Goal: Task Accomplishment & Management: Manage account settings

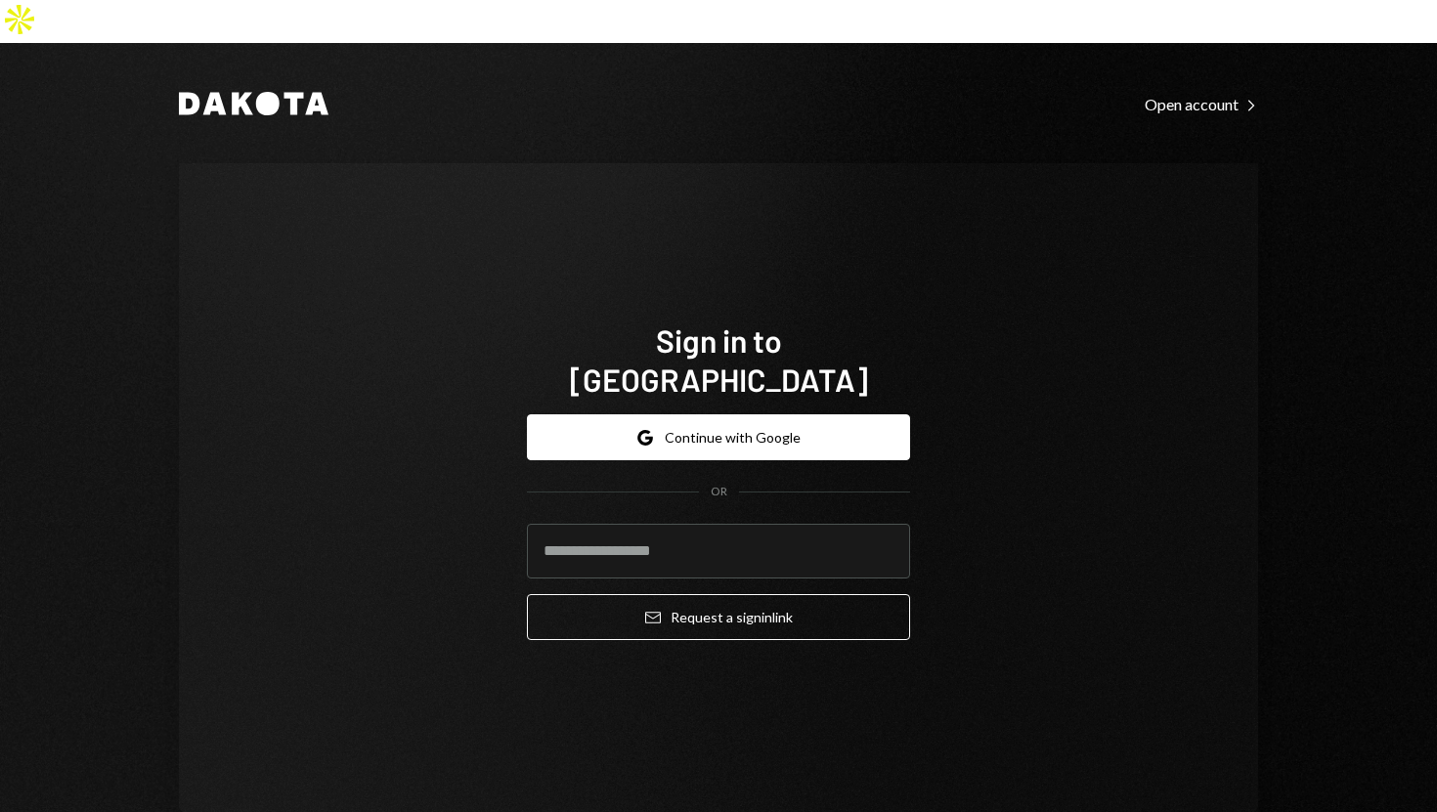
type input "**********"
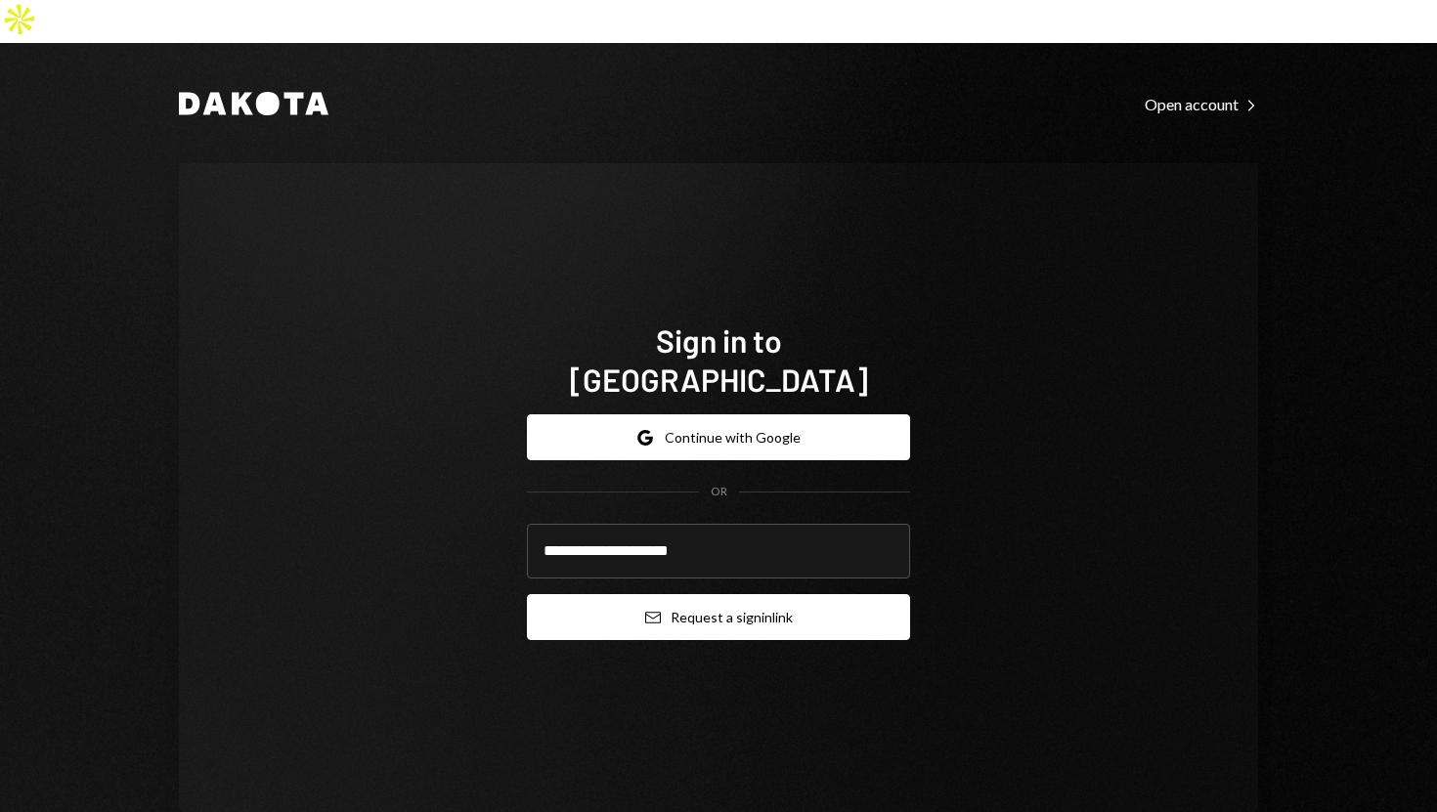
click at [692, 594] on button "Email Request a sign in link" at bounding box center [718, 617] width 383 height 46
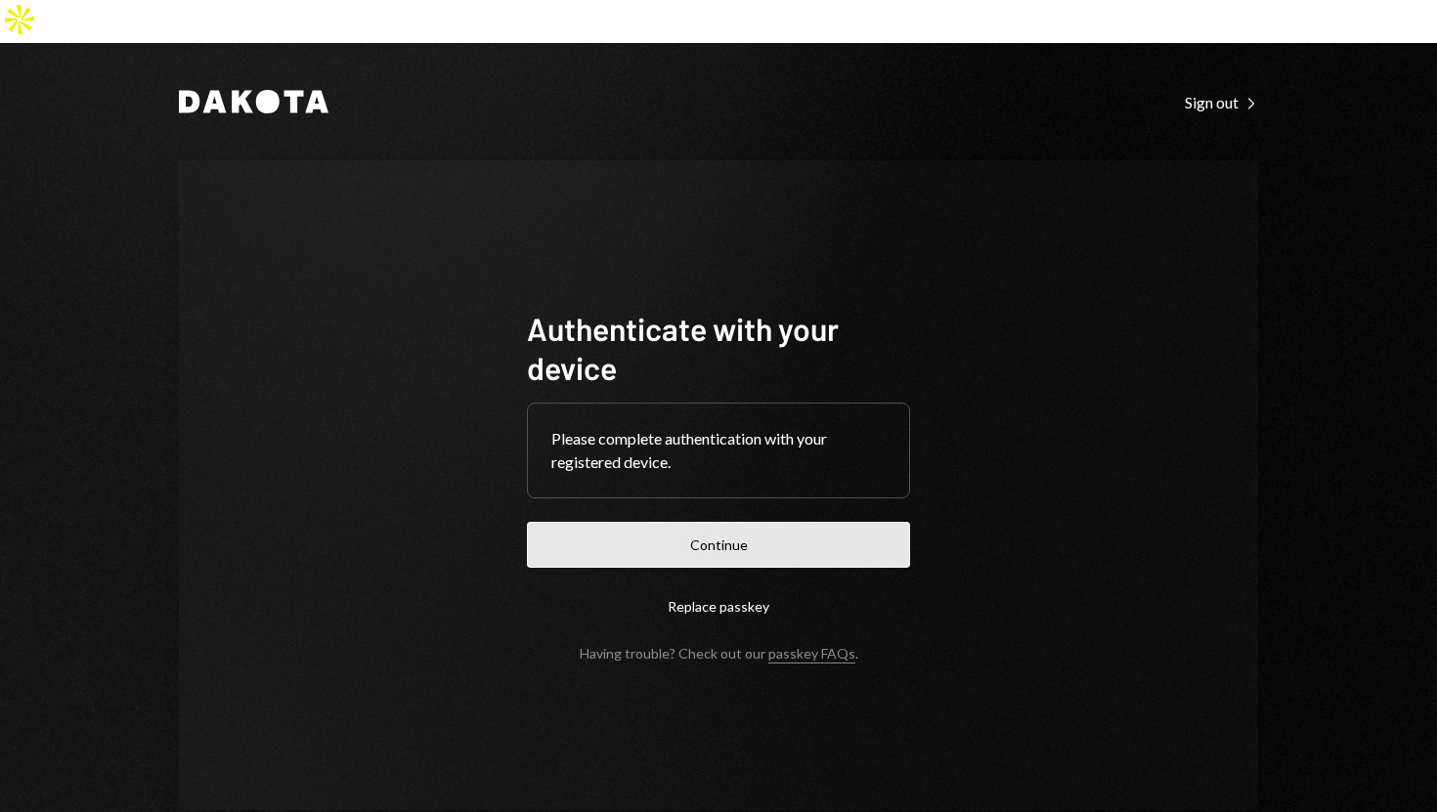
click at [713, 522] on button "Continue" at bounding box center [718, 545] width 383 height 46
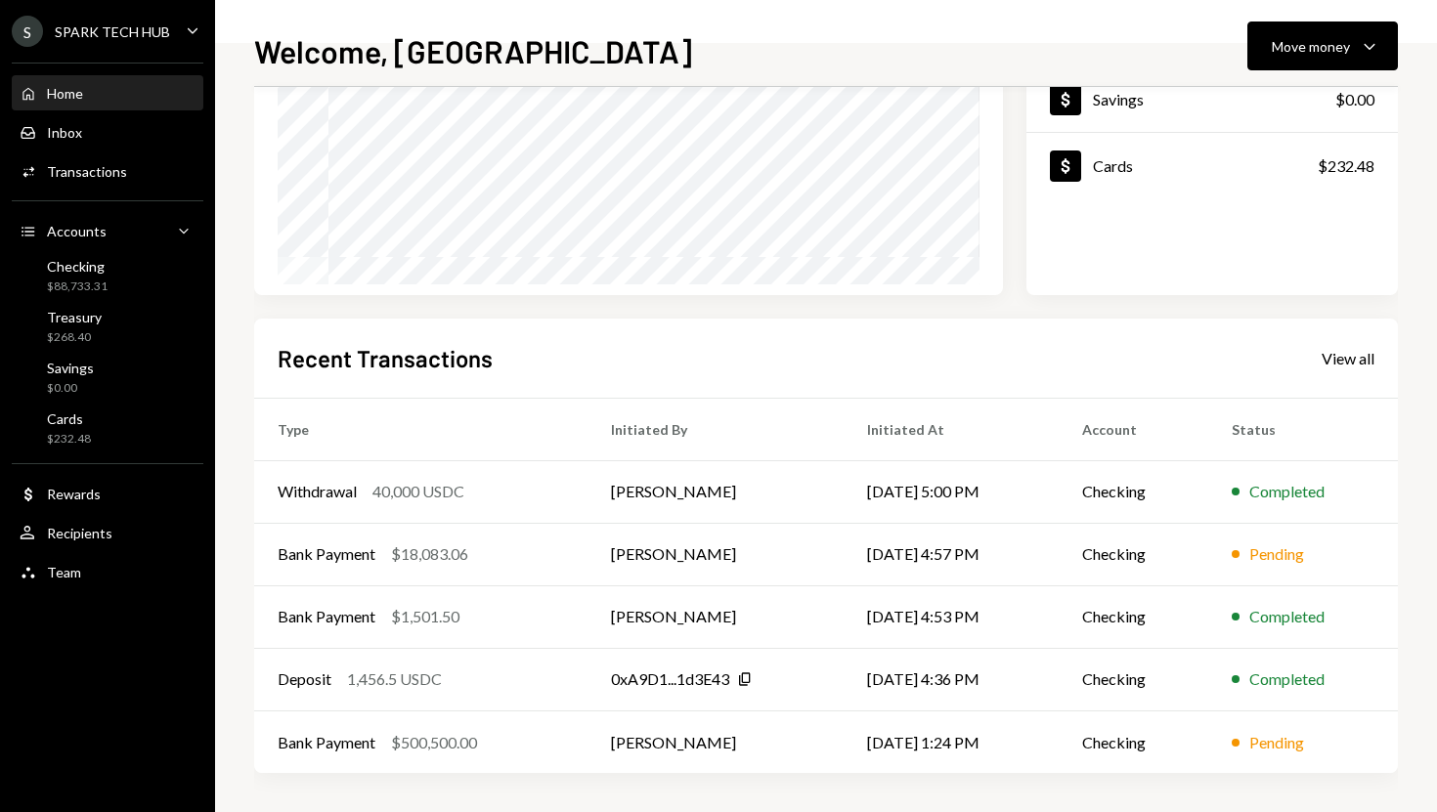
scroll to position [273, 0]
click at [363, 549] on div "Bank Payment" at bounding box center [327, 553] width 98 height 23
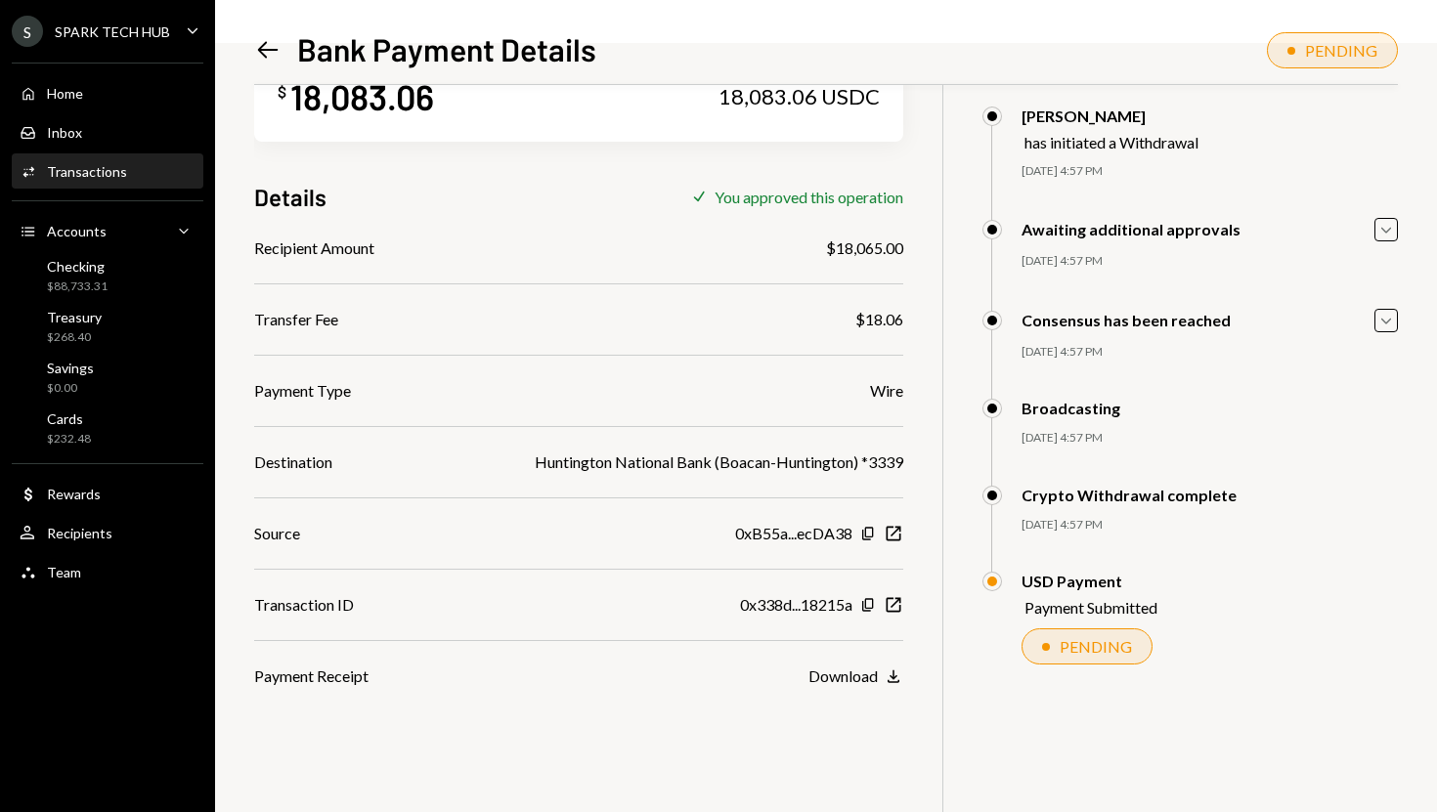
scroll to position [85, 0]
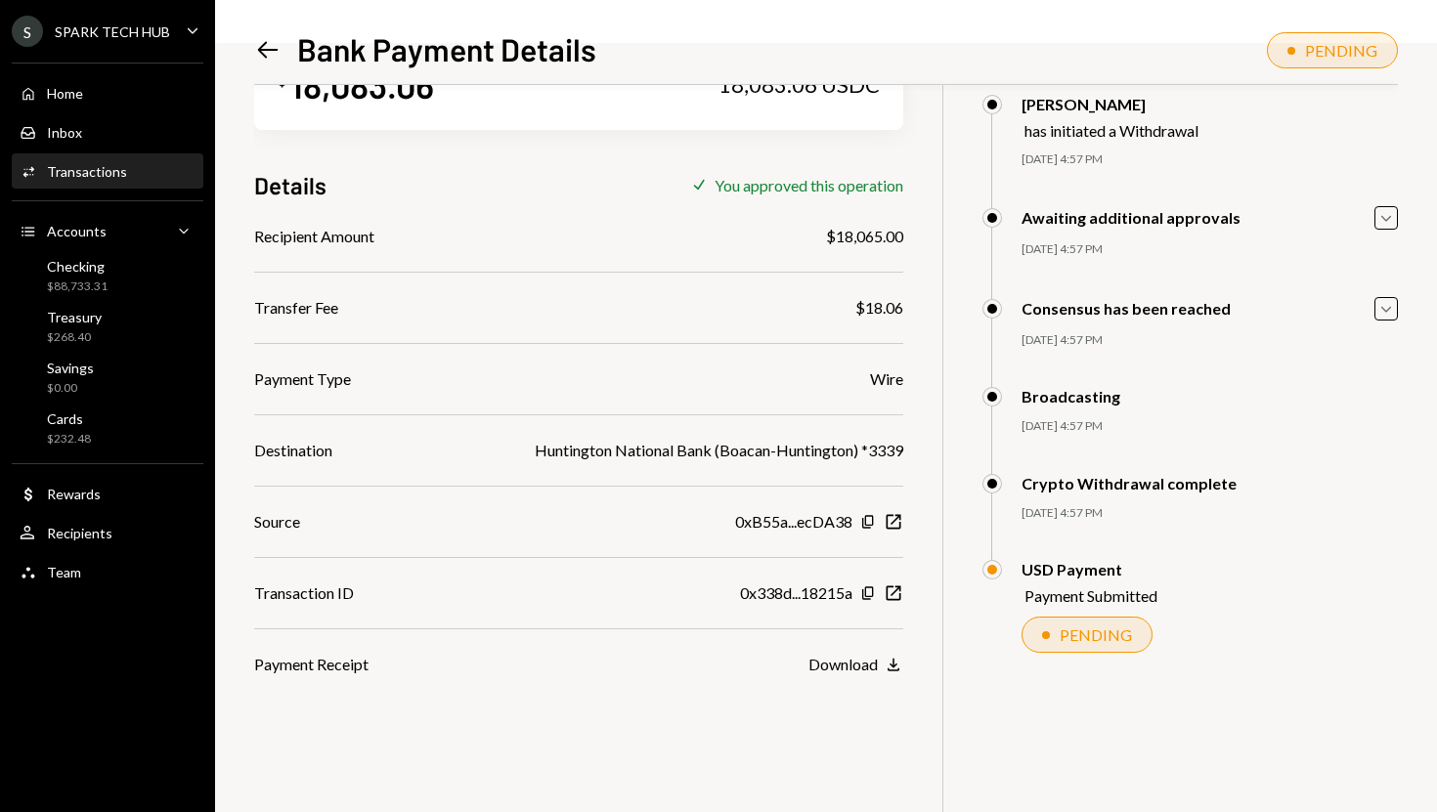
click at [256, 58] on icon "Left Arrow" at bounding box center [267, 49] width 27 height 27
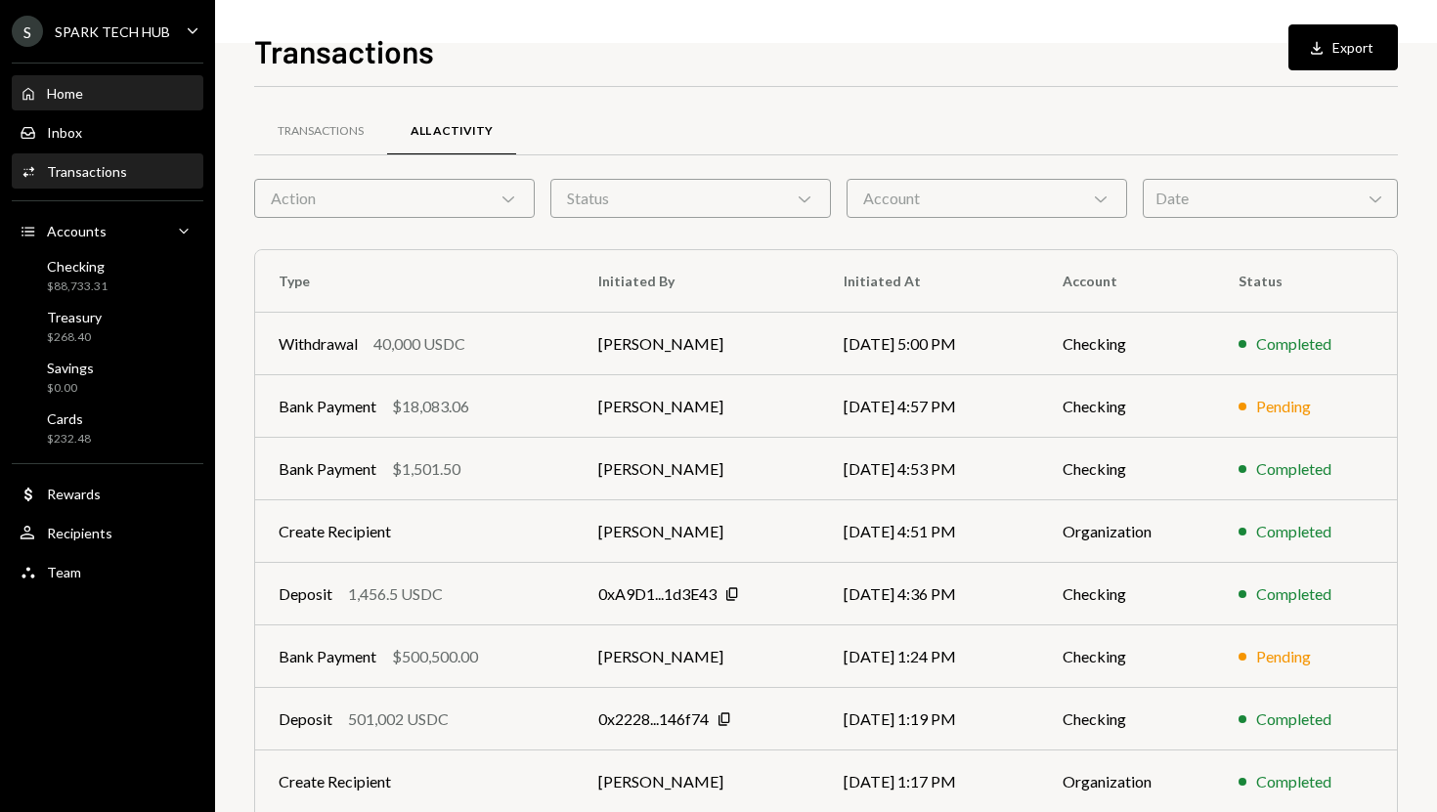
click at [140, 104] on div "Home Home" at bounding box center [108, 93] width 176 height 33
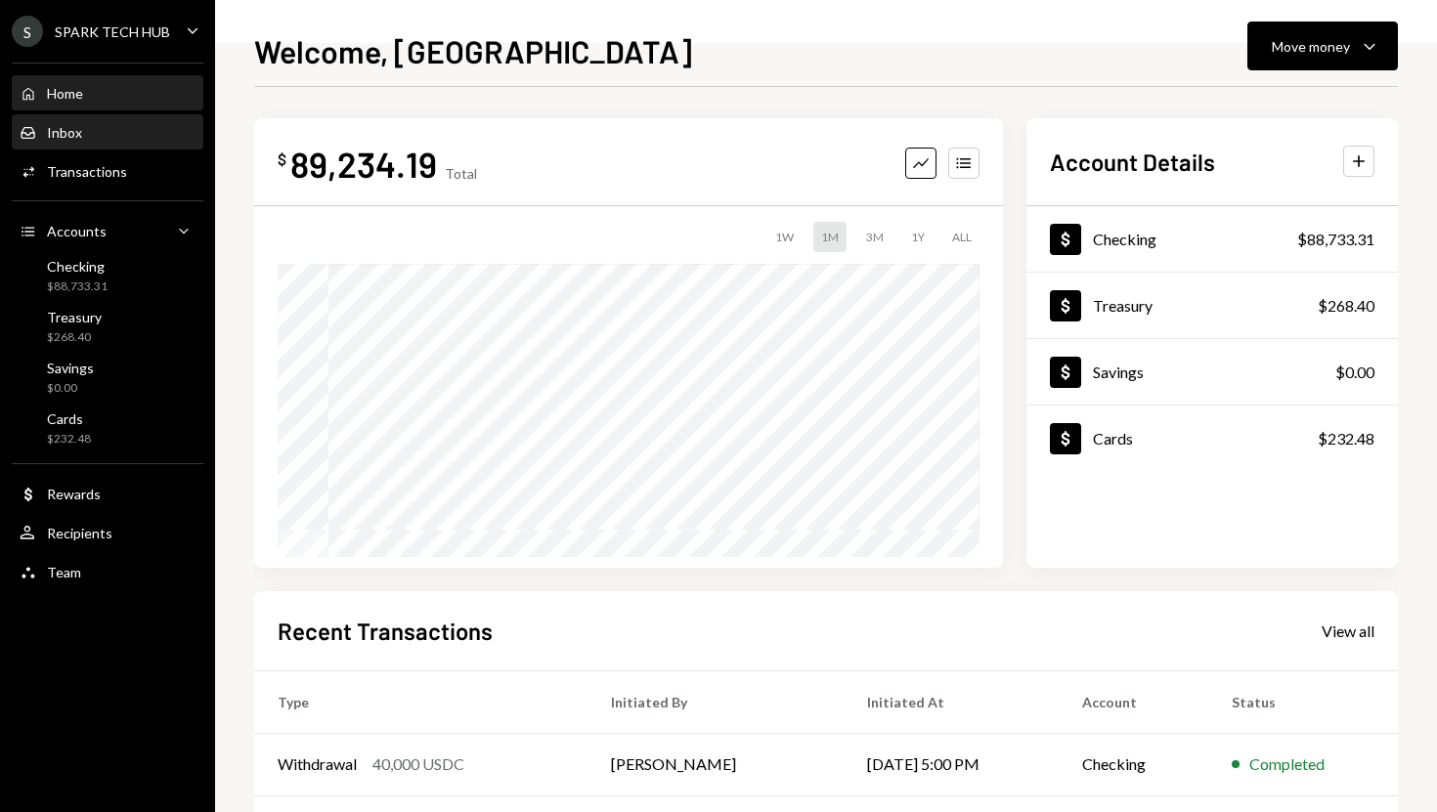
click at [124, 125] on div "Inbox Inbox" at bounding box center [108, 133] width 176 height 18
